Goal: Information Seeking & Learning: Learn about a topic

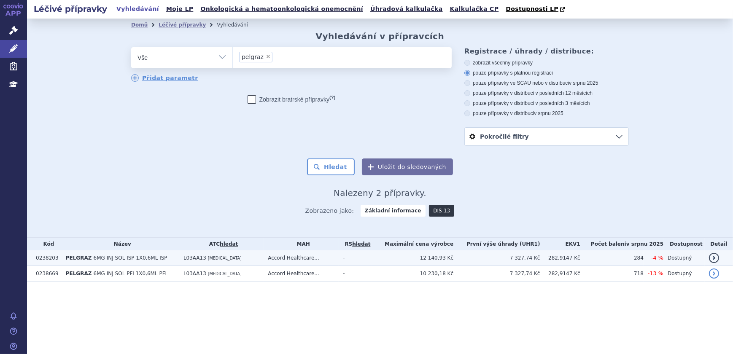
click at [144, 256] on span "6MG INJ SOL ISP 1X0,6ML ISP" at bounding box center [131, 258] width 74 height 6
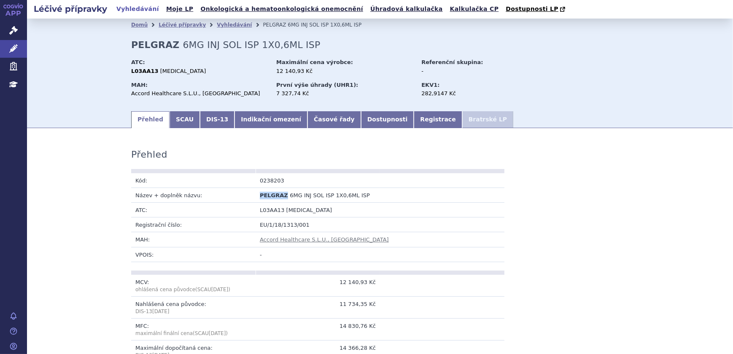
drag, startPoint x: 256, startPoint y: 196, endPoint x: 280, endPoint y: 197, distance: 23.6
click at [280, 197] on td "PELGRAZ 6MG INJ SOL ISP 1X0,6ML ISP" at bounding box center [318, 195] width 124 height 15
copy span "PELGRAZ"
drag, startPoint x: 358, startPoint y: 194, endPoint x: 283, endPoint y: 198, distance: 75.6
click at [283, 198] on td "PELGRAZ 6MG INJ SOL ISP 1X0,6ML ISP" at bounding box center [318, 195] width 124 height 15
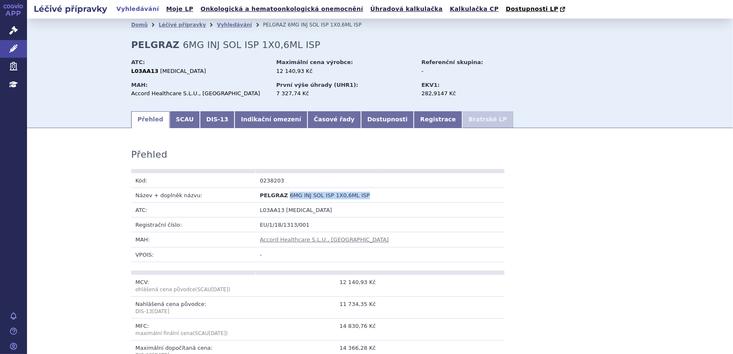
copy span "6MG INJ SOL ISP 1X0,6ML ISP"
click at [226, 25] on link "Vyhledávání" at bounding box center [234, 25] width 35 height 6
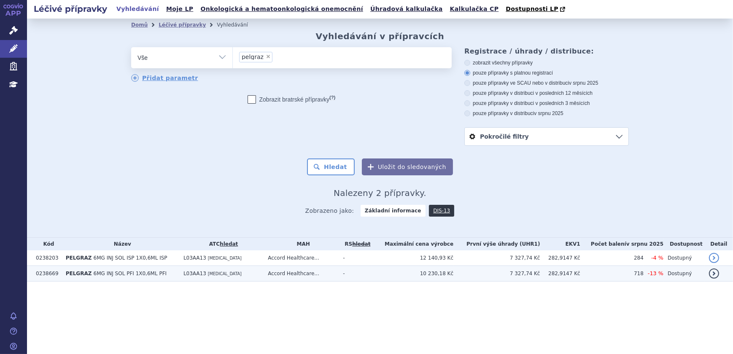
click at [132, 275] on span "6MG INJ SOL PFI 1X0,6ML PFI" at bounding box center [130, 274] width 73 height 6
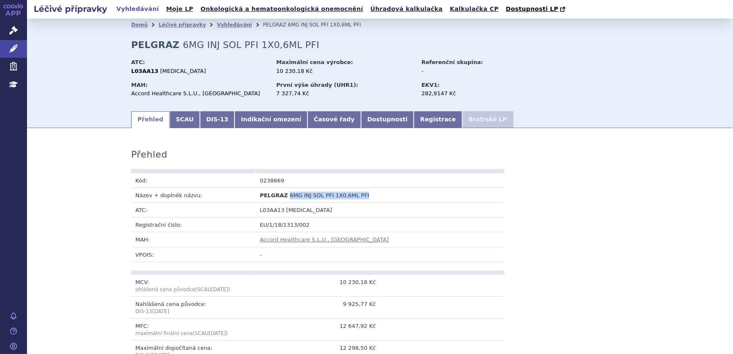
click at [283, 199] on td "PELGRAZ 6MG INJ SOL PFI 1X0,6ML PFI" at bounding box center [318, 195] width 124 height 15
click at [224, 25] on link "Vyhledávání" at bounding box center [234, 25] width 35 height 6
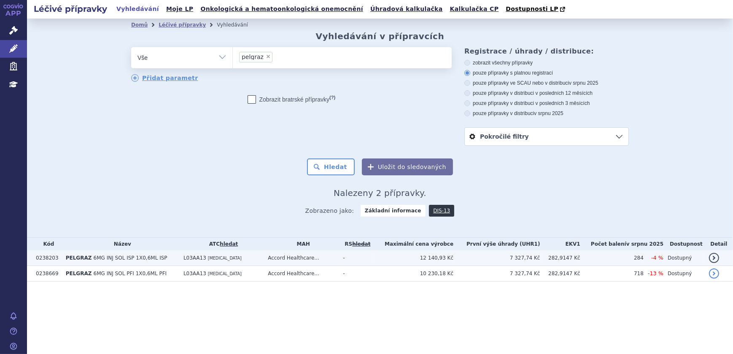
click at [248, 252] on td "L03AA13 PEGFILGRASTIM" at bounding box center [221, 258] width 84 height 16
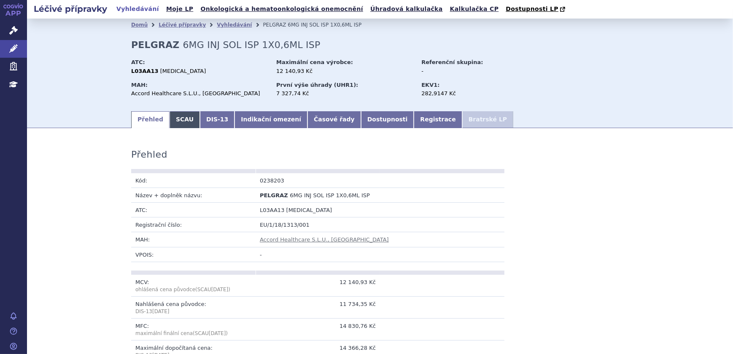
click at [181, 122] on link "SCAU" at bounding box center [185, 119] width 30 height 17
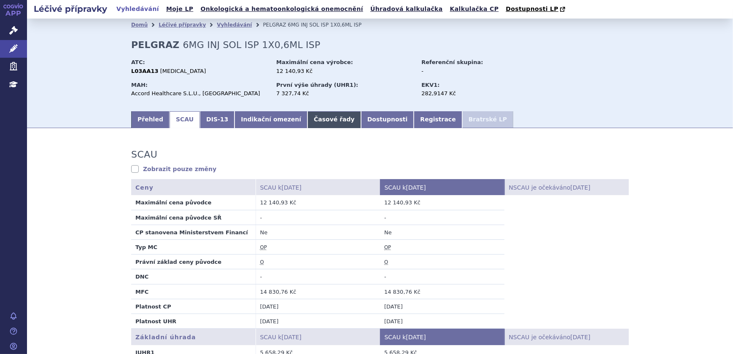
click at [307, 120] on link "Časové řady" at bounding box center [334, 119] width 54 height 17
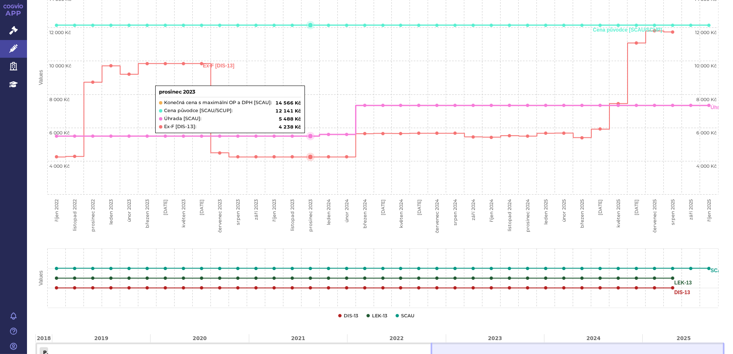
scroll to position [115, 0]
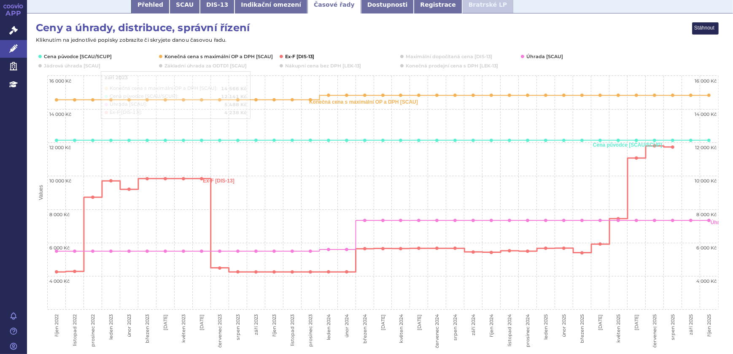
click at [300, 56] on button "Show Ex-F [DIS-13]" at bounding box center [300, 56] width 30 height 7
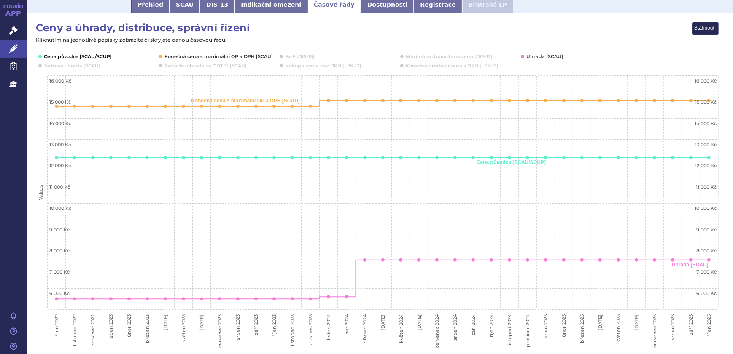
click at [83, 57] on button "Show Cena původce [SCAU/SCUP]" at bounding box center [77, 56] width 67 height 7
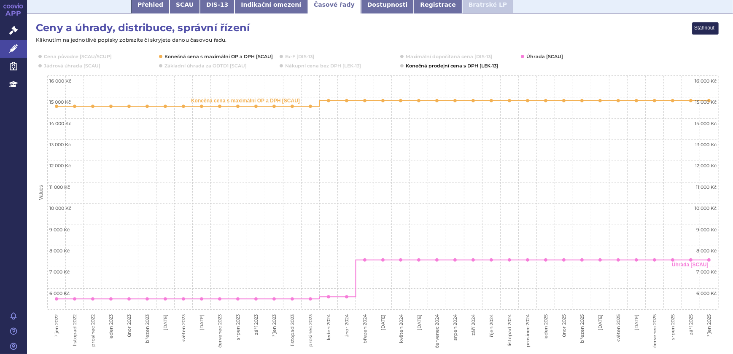
click at [469, 66] on button "Show Konečná prodejní cena s DPH [LEK-13]" at bounding box center [451, 65] width 91 height 7
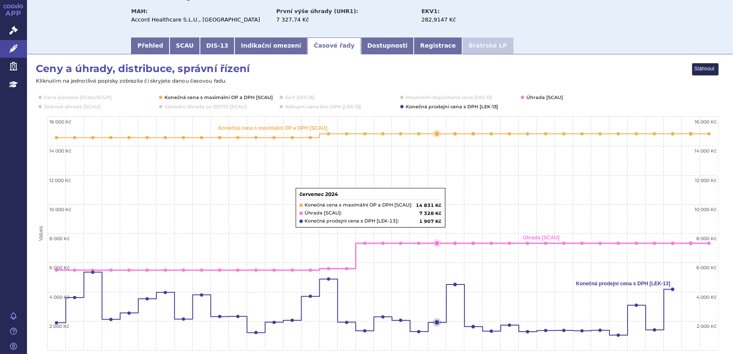
scroll to position [0, 0]
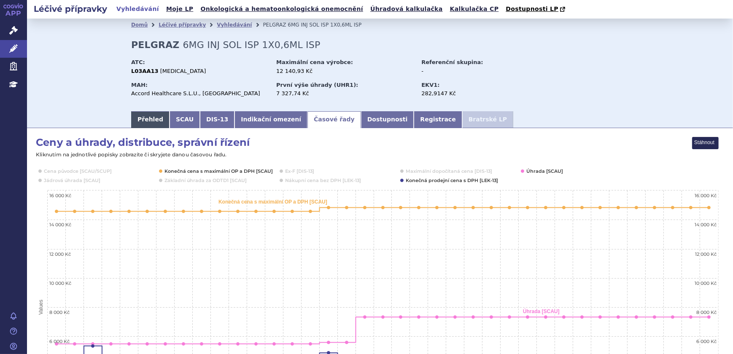
click at [135, 118] on link "Přehled" at bounding box center [150, 119] width 38 height 17
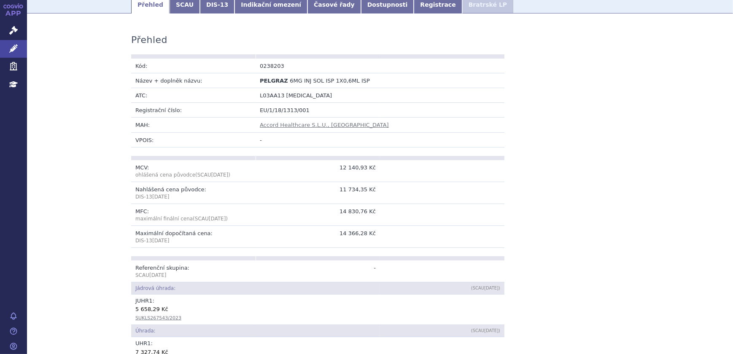
scroll to position [191, 0]
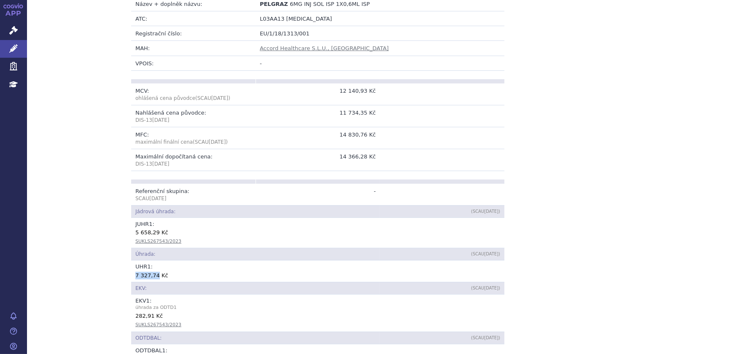
drag, startPoint x: 132, startPoint y: 276, endPoint x: 153, endPoint y: 274, distance: 20.7
click at [153, 274] on div "7 327,74 Kč" at bounding box center [317, 275] width 365 height 8
copy div "7 327,74"
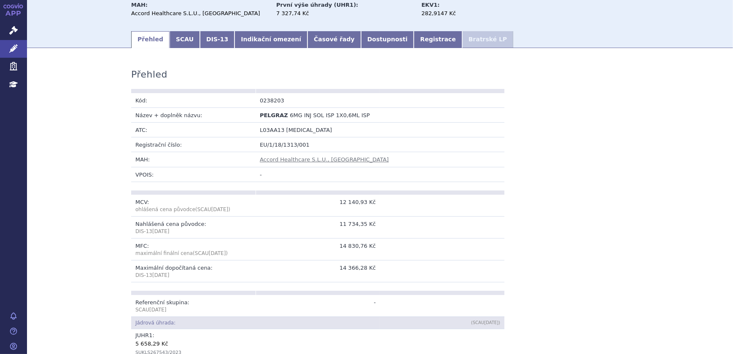
scroll to position [0, 0]
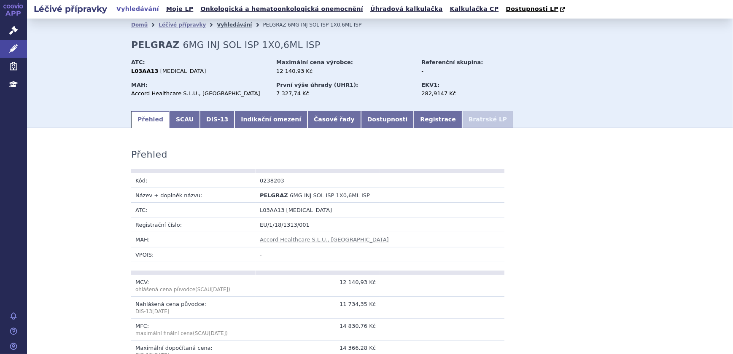
click at [223, 26] on link "Vyhledávání" at bounding box center [234, 25] width 35 height 6
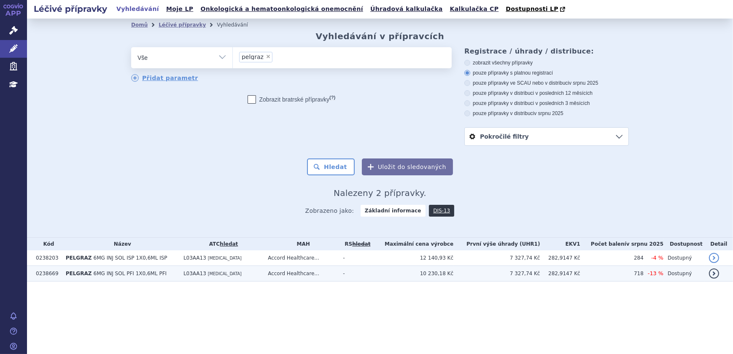
click at [173, 275] on td "PELGRAZ 6MG INJ SOL PFI 1X0,6ML PFI" at bounding box center [121, 274] width 118 height 16
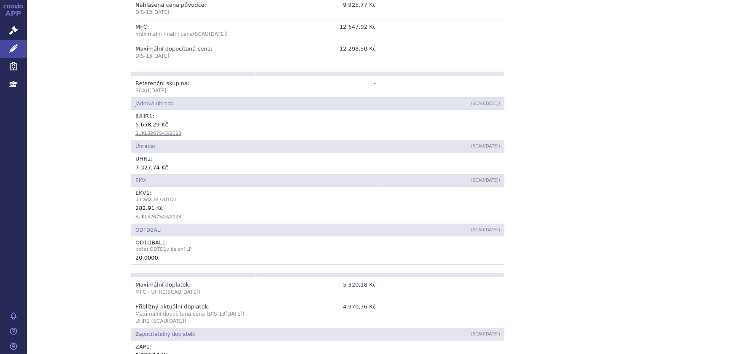
scroll to position [261, 0]
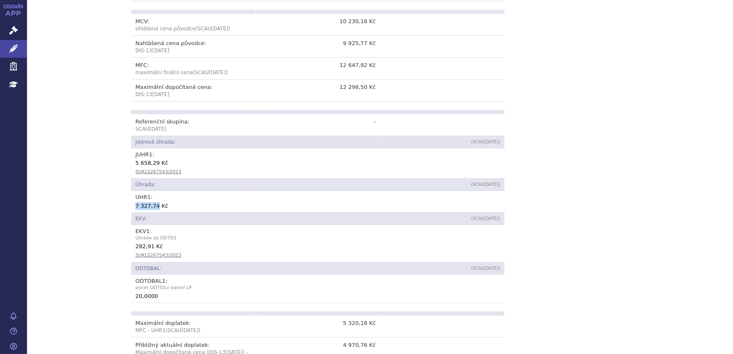
drag, startPoint x: 133, startPoint y: 206, endPoint x: 152, endPoint y: 208, distance: 19.5
click at [152, 208] on td "UHR 1 : 7 327,74 Kč" at bounding box center [317, 201] width 373 height 21
copy div "7 327,74"
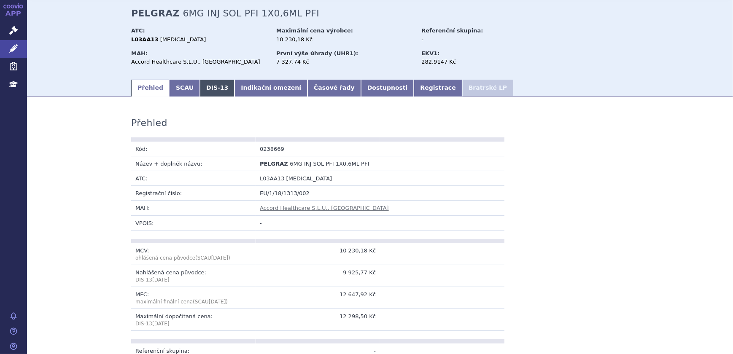
scroll to position [0, 0]
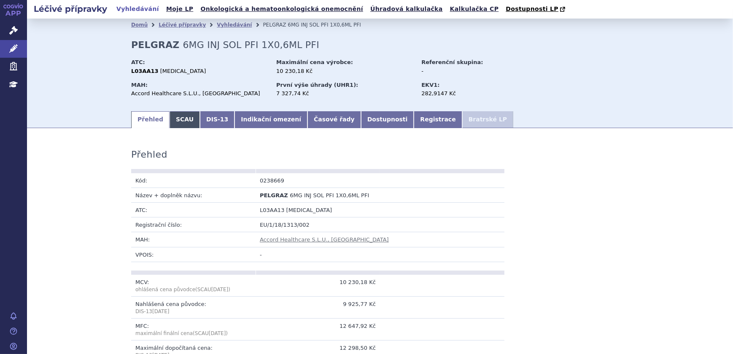
click at [173, 123] on link "SCAU" at bounding box center [185, 119] width 30 height 17
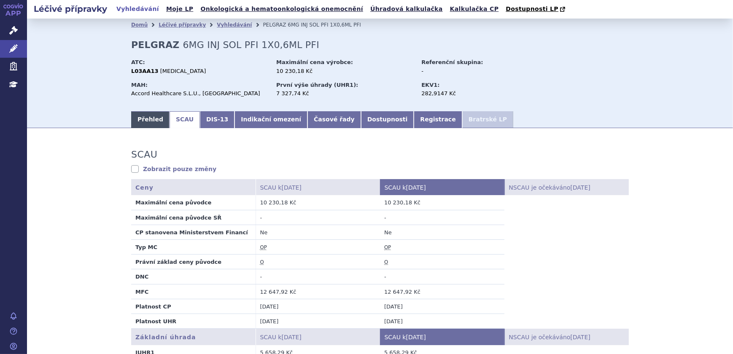
click at [153, 123] on link "Přehled" at bounding box center [150, 119] width 38 height 17
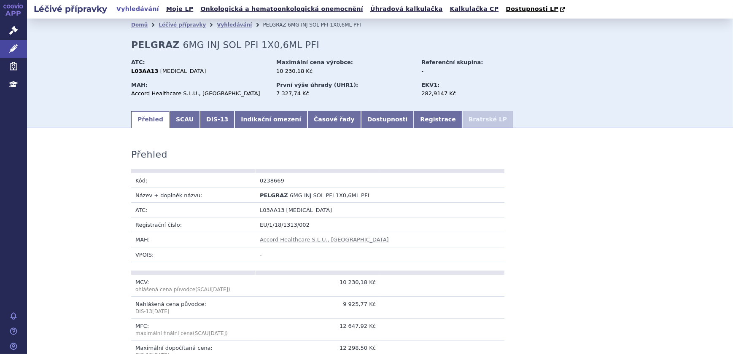
click at [217, 30] on li "Vyhledávání" at bounding box center [240, 25] width 46 height 13
click at [217, 25] on link "Vyhledávání" at bounding box center [234, 25] width 35 height 6
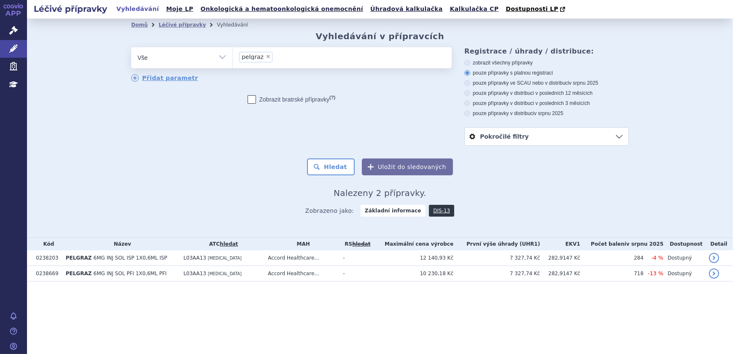
click at [177, 258] on td "PELGRAZ 6MG INJ SOL ISP 1X0,6ML ISP" at bounding box center [121, 258] width 118 height 16
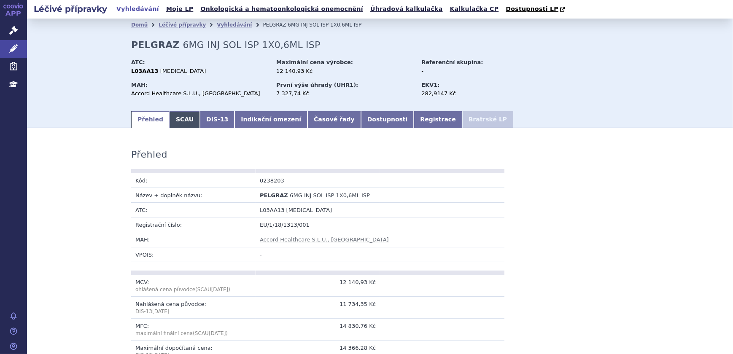
click at [183, 127] on link "SCAU" at bounding box center [185, 119] width 30 height 17
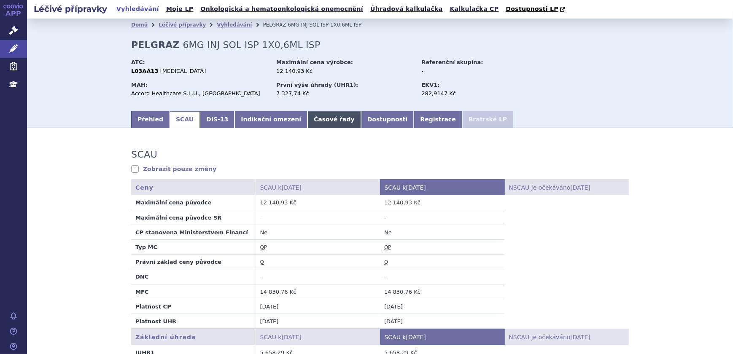
drag, startPoint x: 356, startPoint y: 122, endPoint x: 308, endPoint y: 118, distance: 48.2
click at [361, 122] on link "Dostupnosti" at bounding box center [387, 119] width 53 height 17
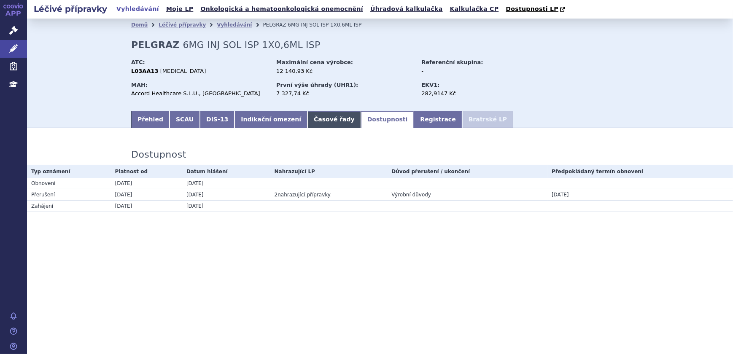
click at [307, 118] on link "Časové řady" at bounding box center [334, 119] width 54 height 17
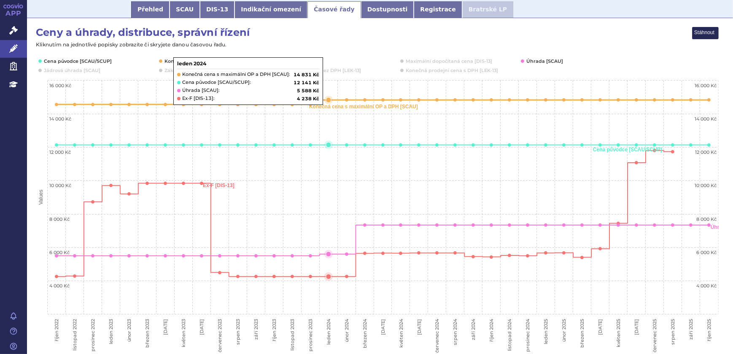
scroll to position [115, 0]
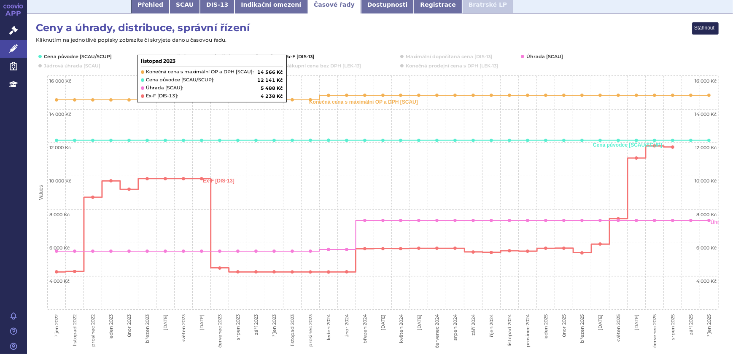
click at [308, 54] on button "Show Ex-F [DIS-13]" at bounding box center [300, 56] width 30 height 7
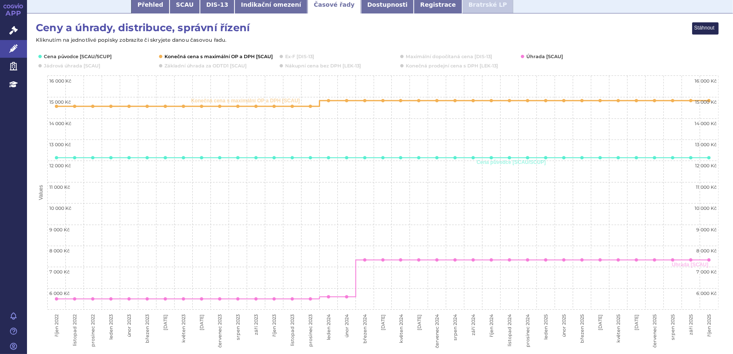
click at [223, 56] on button "Show Konečná cena s maximální OP a DPH [SCAU]" at bounding box center [217, 56] width 107 height 7
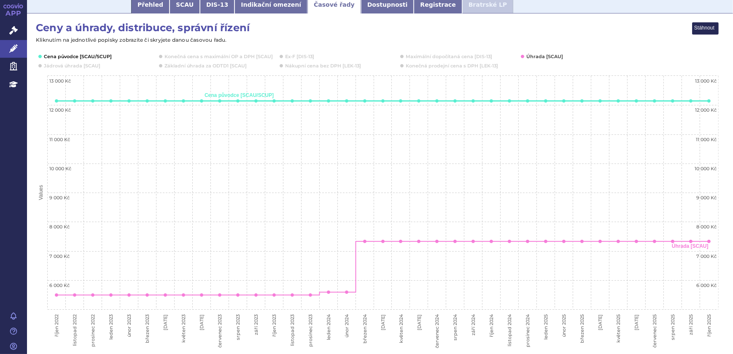
click at [105, 57] on button "Show Cena původce [SCAU/SCUP]" at bounding box center [77, 56] width 67 height 7
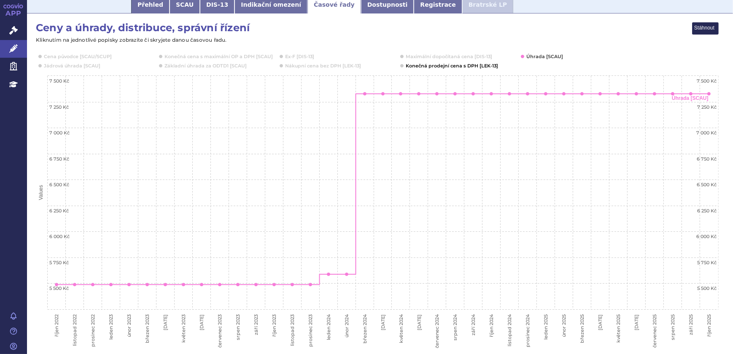
click at [444, 66] on button "Show Konečná prodejní cena s DPH [LEK-13]" at bounding box center [451, 65] width 91 height 7
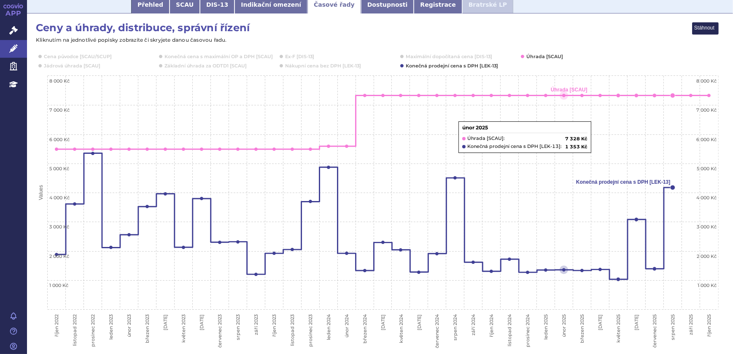
scroll to position [0, 0]
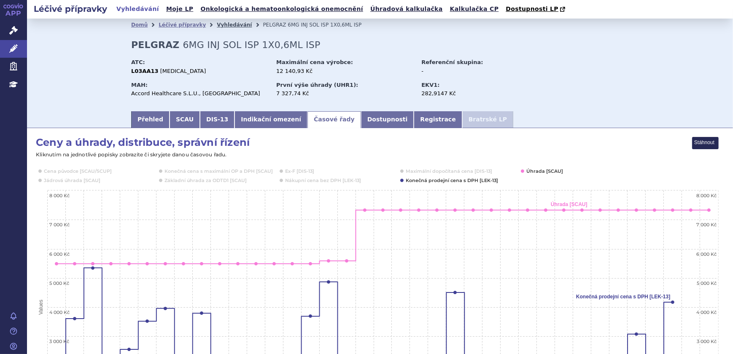
click at [217, 24] on link "Vyhledávání" at bounding box center [234, 25] width 35 height 6
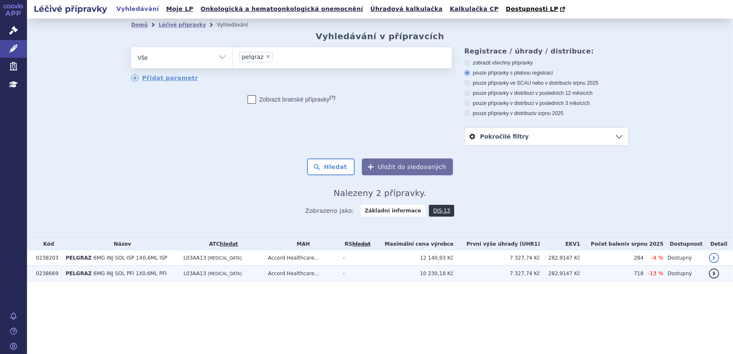
click at [202, 277] on span "L03AA13" at bounding box center [194, 274] width 23 height 6
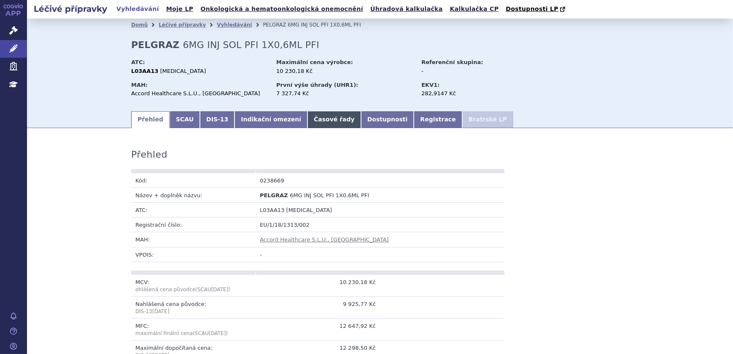
click at [307, 118] on link "Časové řady" at bounding box center [334, 119] width 54 height 17
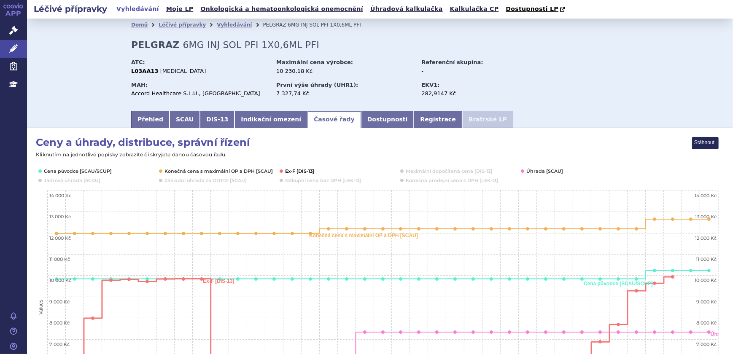
click at [290, 171] on button "Show Ex-F [DIS-13]" at bounding box center [300, 171] width 30 height 7
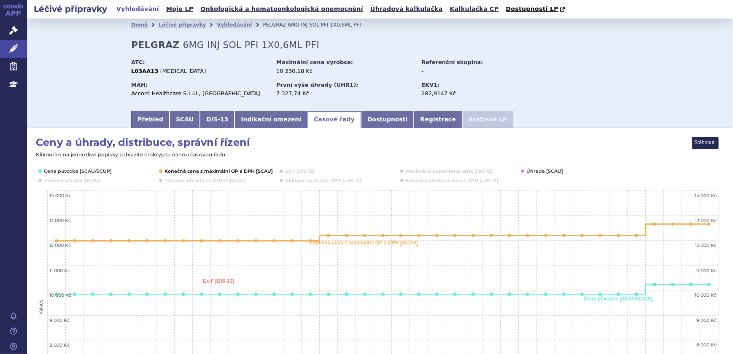
click at [228, 170] on button "Show Konečná cena s maximální OP a DPH [SCAU]" at bounding box center [217, 171] width 107 height 7
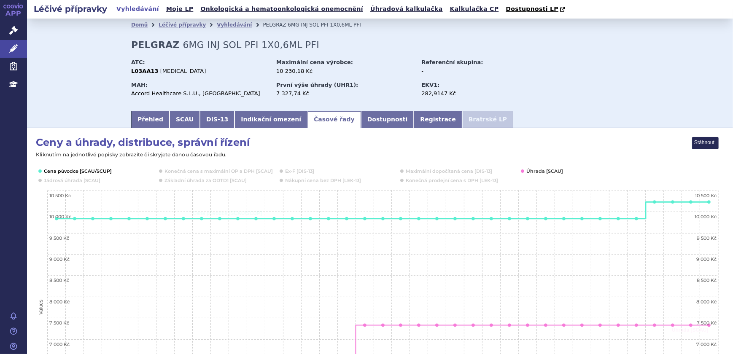
click at [103, 169] on button "Show Cena původce [SCAU/SCUP]" at bounding box center [77, 171] width 67 height 7
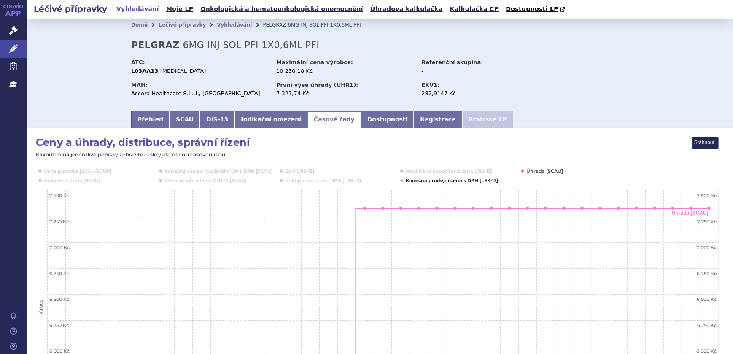
click at [437, 181] on button "Show Konečná prodejní cena s DPH [LEK-13]" at bounding box center [451, 180] width 91 height 7
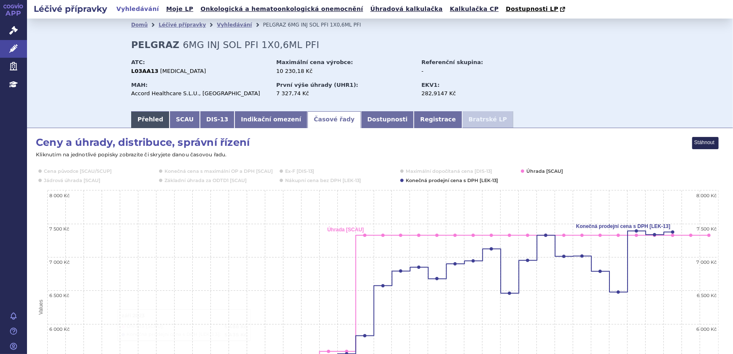
click at [152, 119] on link "Přehled" at bounding box center [150, 119] width 38 height 17
